Goal: Obtain resource: Download file/media

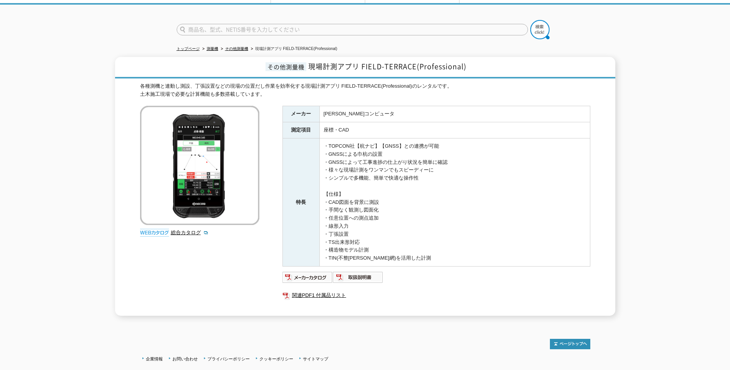
scroll to position [26, 0]
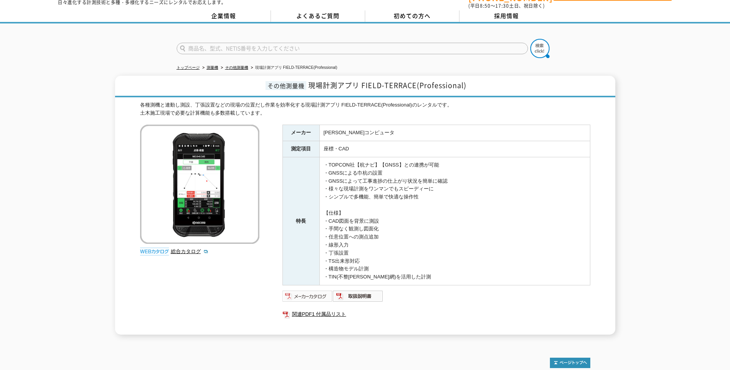
click at [312, 295] on img at bounding box center [308, 296] width 50 height 12
click at [358, 290] on img at bounding box center [358, 296] width 50 height 12
click at [320, 310] on link "関連PDF1 付属品リスト" at bounding box center [437, 315] width 308 height 10
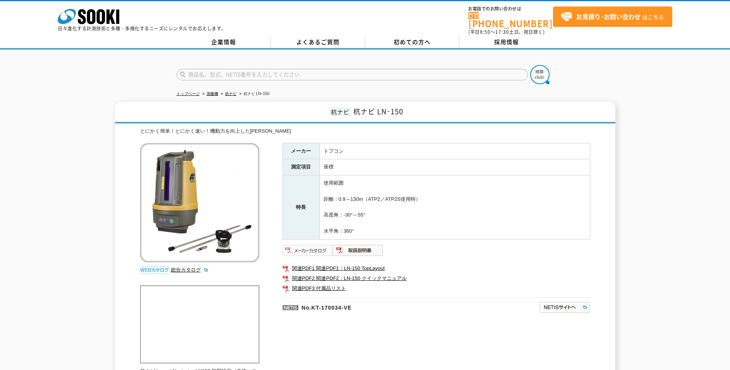
click at [318, 246] on img at bounding box center [308, 250] width 50 height 12
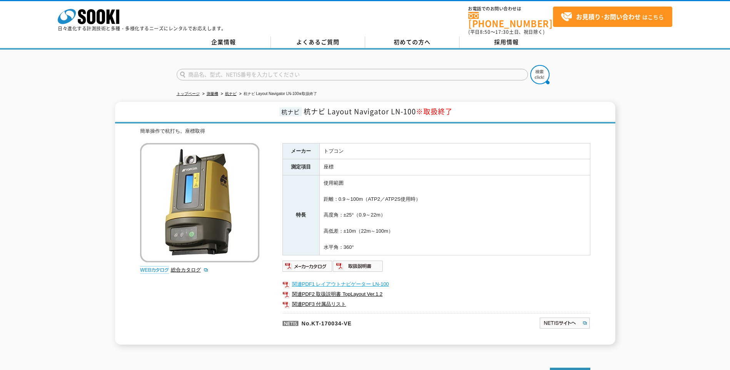
click at [325, 281] on link "関連PDF1 レイアウトナビゲーター LN-100" at bounding box center [437, 285] width 308 height 10
click at [320, 262] on img at bounding box center [308, 266] width 50 height 12
